Goal: Information Seeking & Learning: Learn about a topic

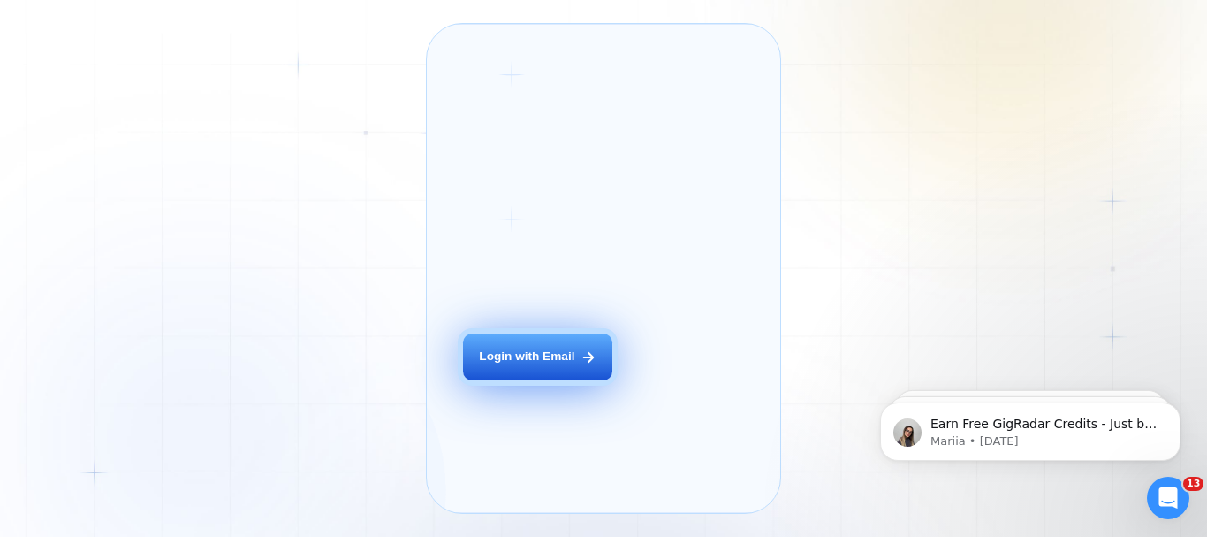
click at [529, 380] on button "Login with Email" at bounding box center [537, 356] width 149 height 47
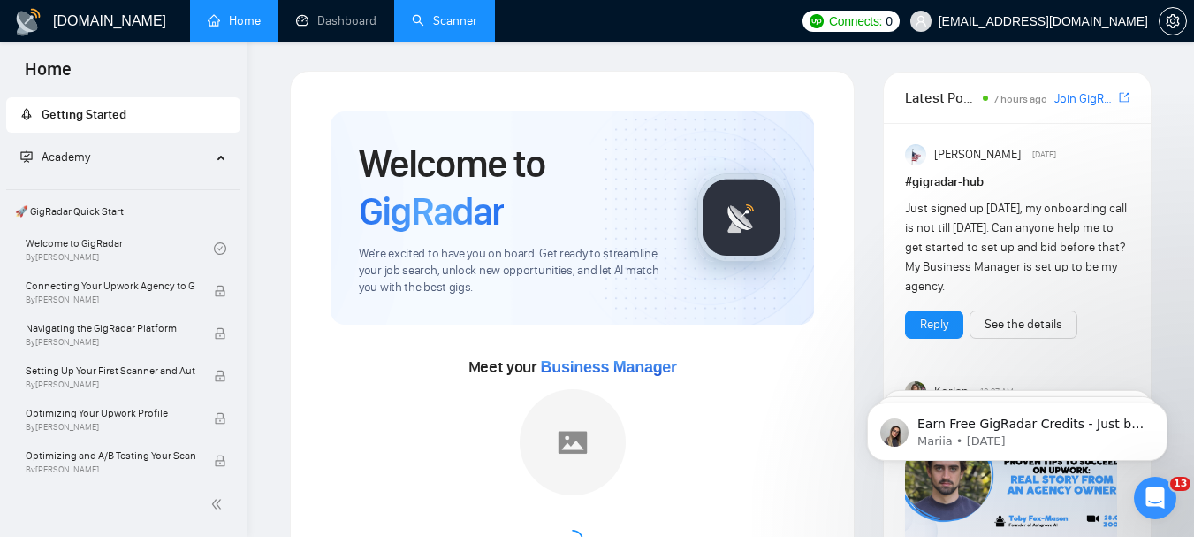
click at [437, 19] on link "Scanner" at bounding box center [444, 20] width 65 height 15
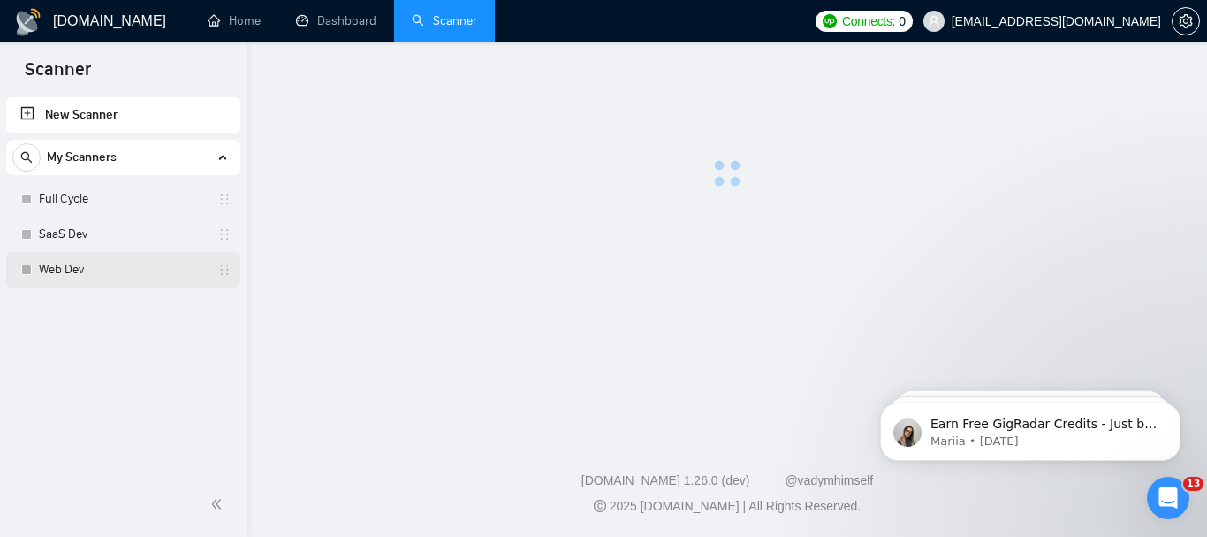
click at [95, 280] on link "Web Dev" at bounding box center [123, 269] width 168 height 35
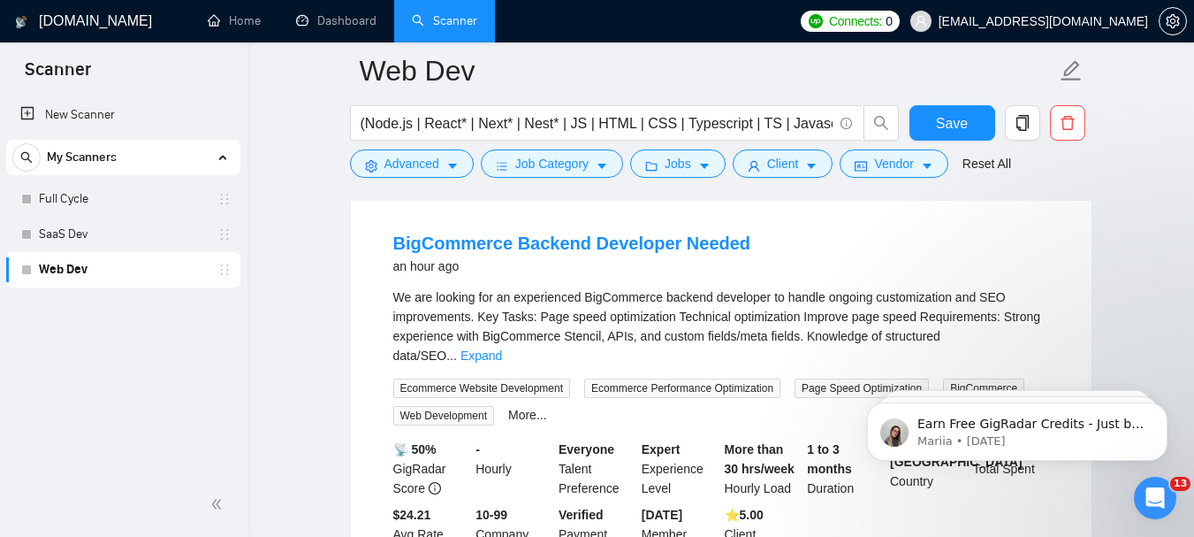
scroll to position [575, 0]
click at [486, 236] on link "BigCommerce Backend Developer Needed" at bounding box center [572, 241] width 358 height 19
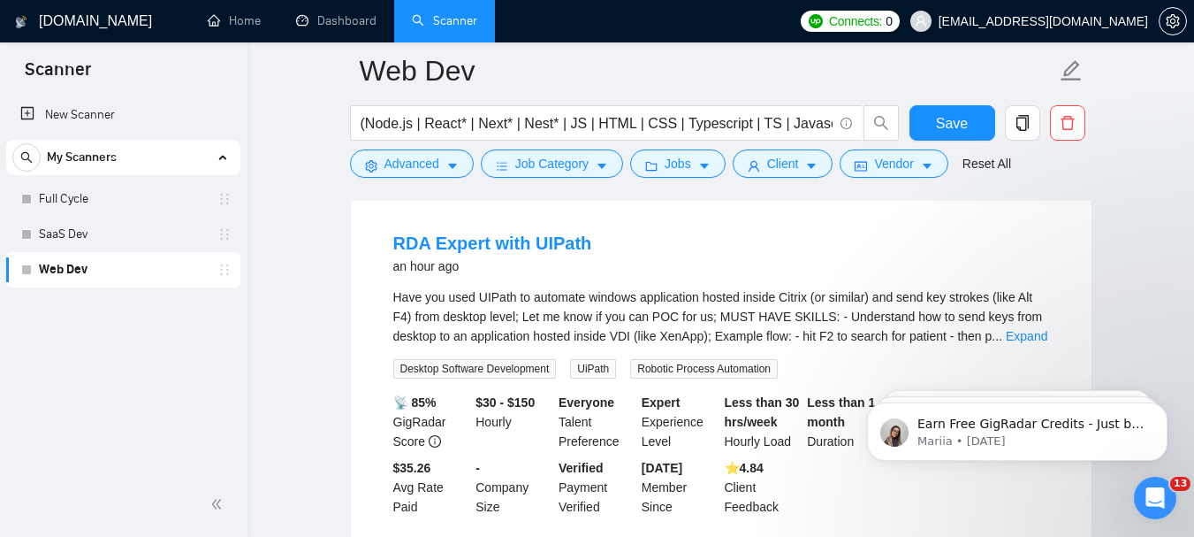
scroll to position [999, 0]
click at [520, 234] on link "RDA Expert with UIPath" at bounding box center [492, 243] width 199 height 19
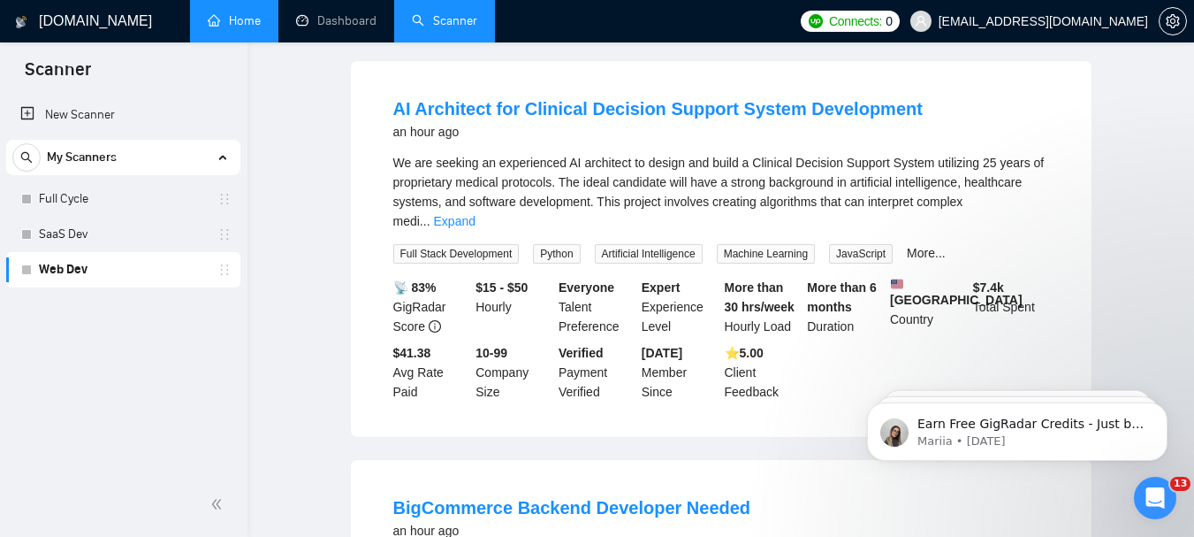
scroll to position [0, 0]
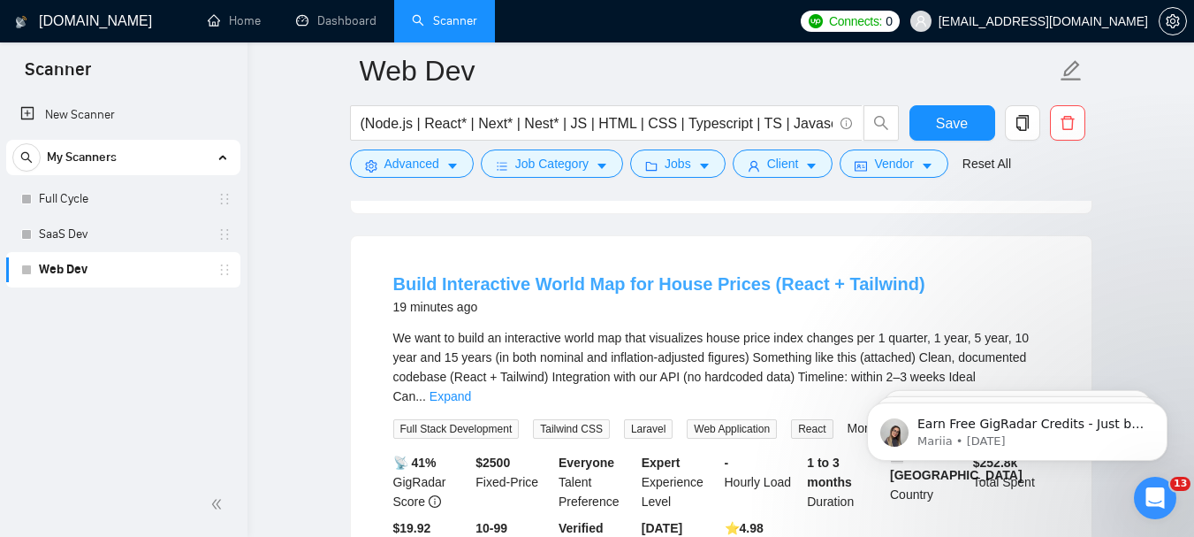
scroll to position [531, 0]
click at [598, 280] on link "Build Interactive World Map for House Prices (React + Tailwind)" at bounding box center [659, 285] width 532 height 19
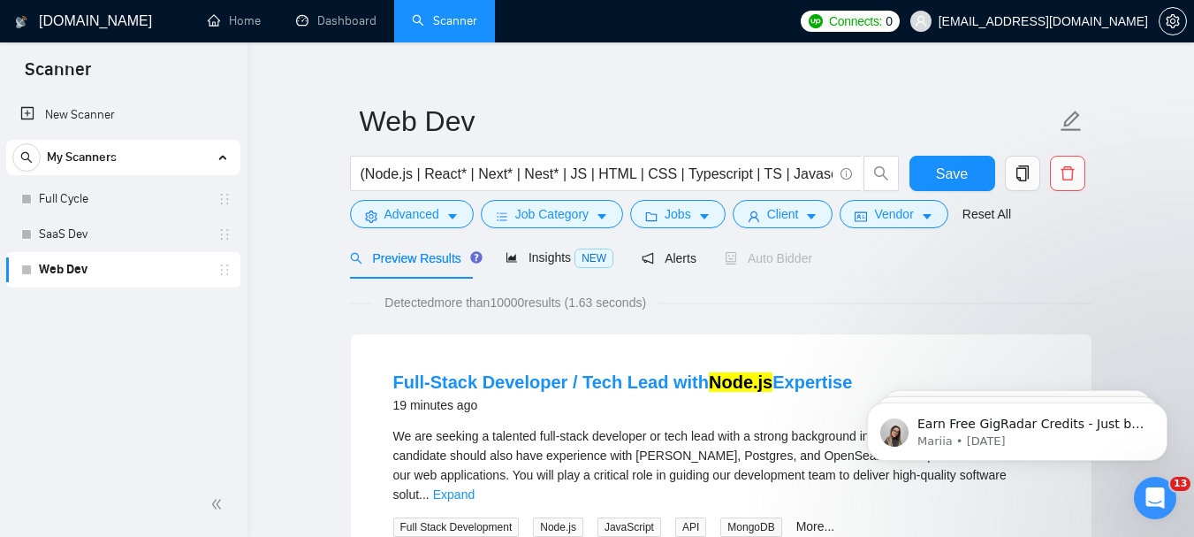
scroll to position [0, 0]
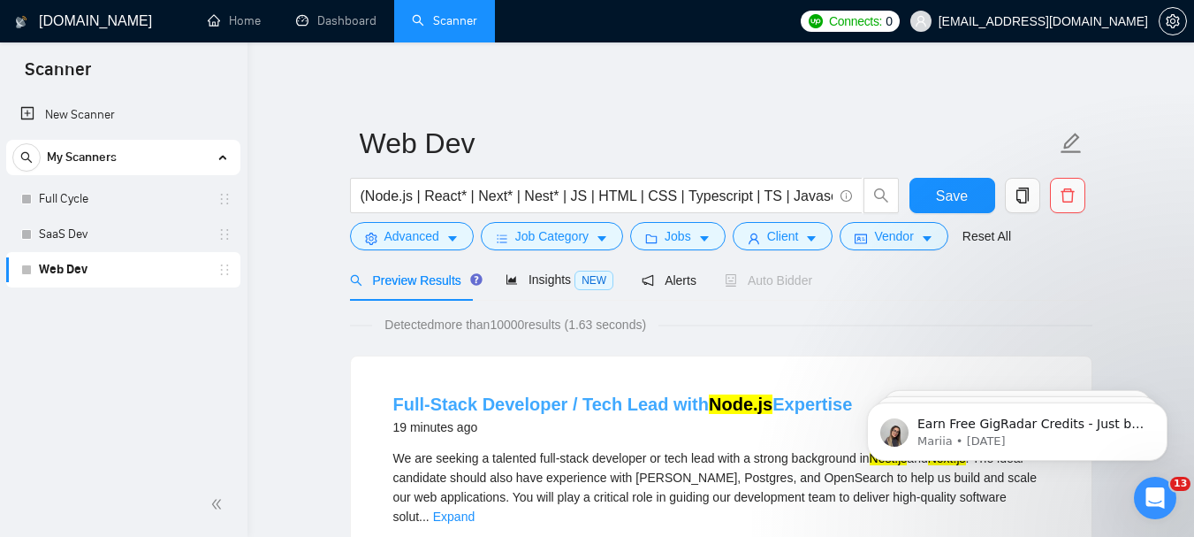
click at [545, 406] on link "Full-Stack Developer / Tech Lead with Node.js Expertise" at bounding box center [623, 403] width 460 height 19
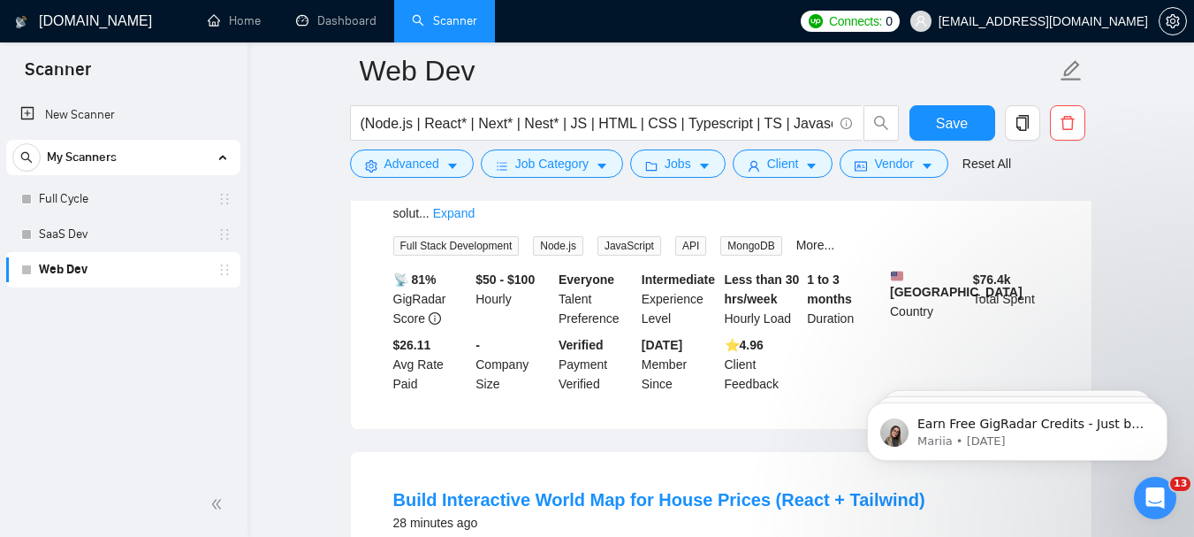
scroll to position [325, 0]
